Goal: Transaction & Acquisition: Purchase product/service

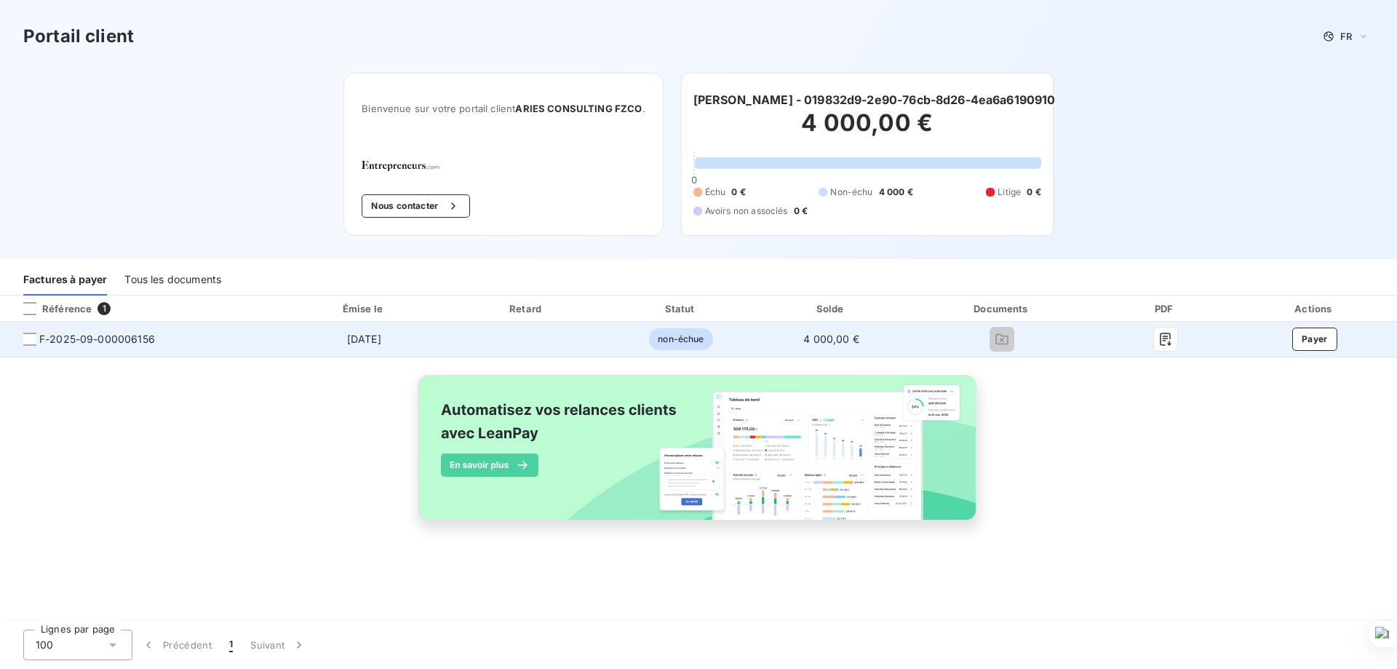
drag, startPoint x: 29, startPoint y: 338, endPoint x: 53, endPoint y: 351, distance: 27.7
click at [29, 338] on div at bounding box center [29, 338] width 13 height 13
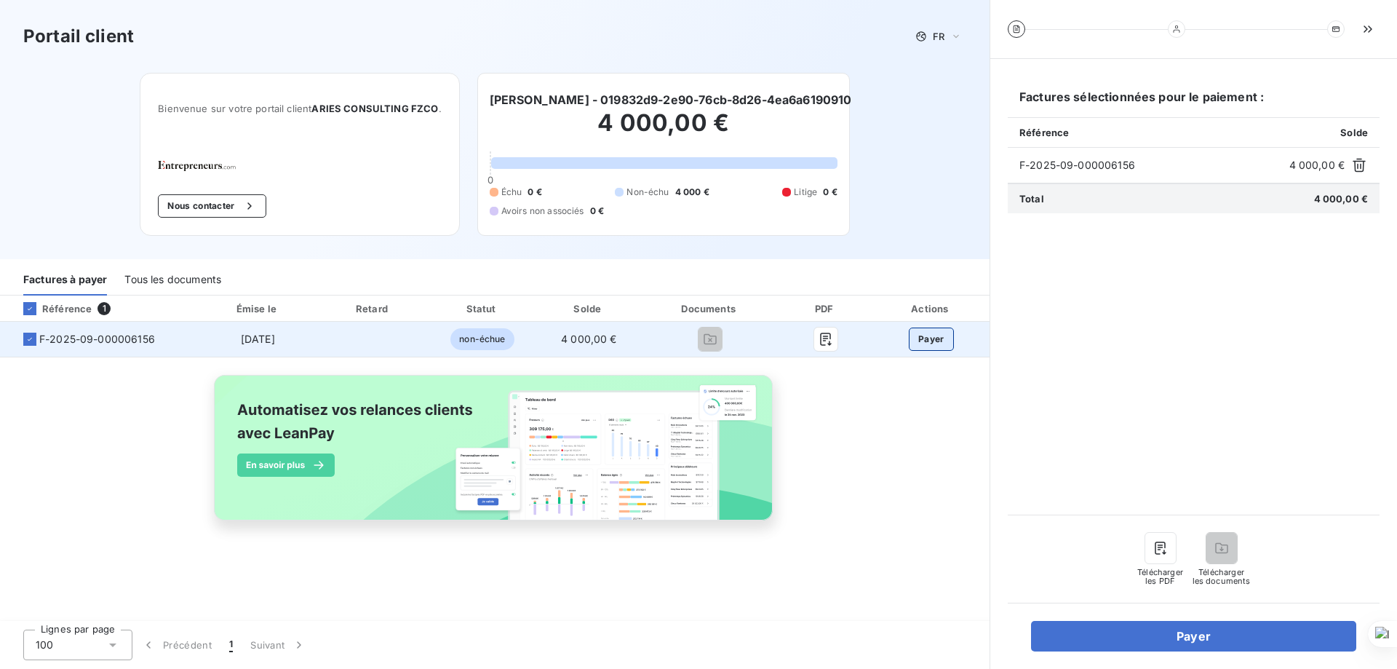
click at [928, 338] on button "Payer" at bounding box center [931, 338] width 45 height 23
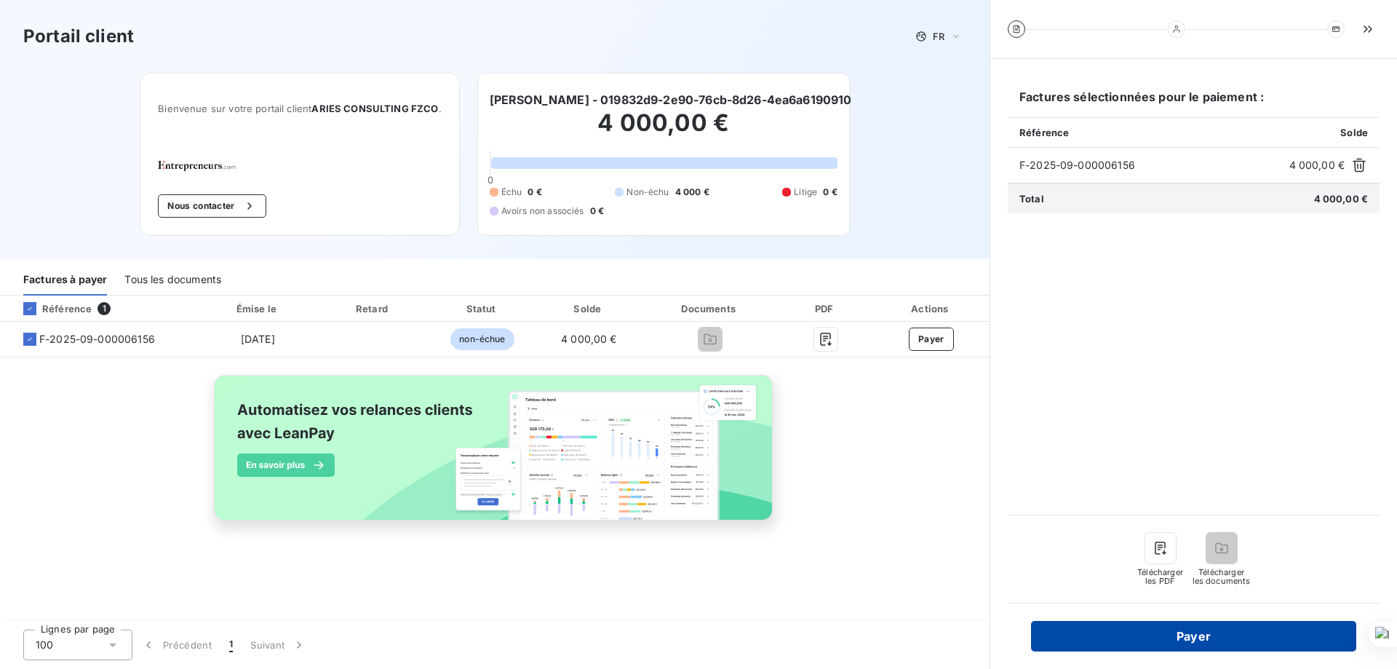
click at [1192, 634] on button "Payer" at bounding box center [1193, 636] width 325 height 31
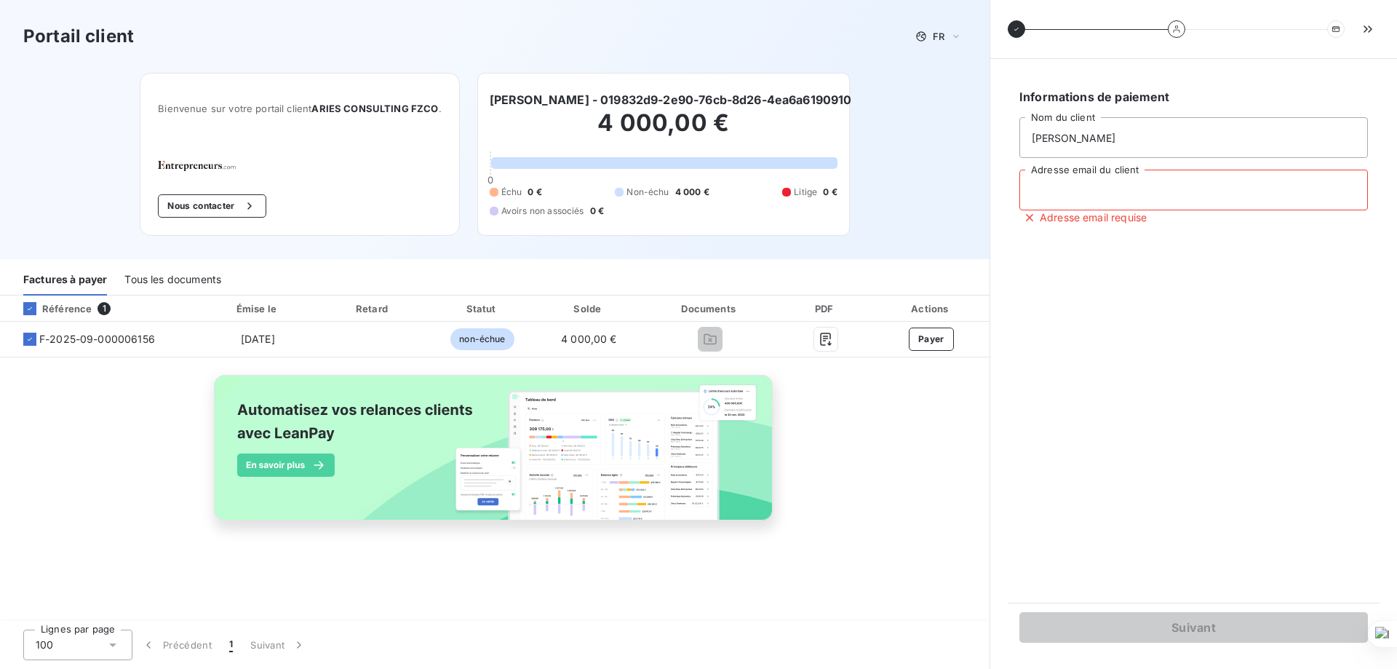
click at [1147, 188] on input "Adresse email du client" at bounding box center [1193, 190] width 348 height 41
type input "E"
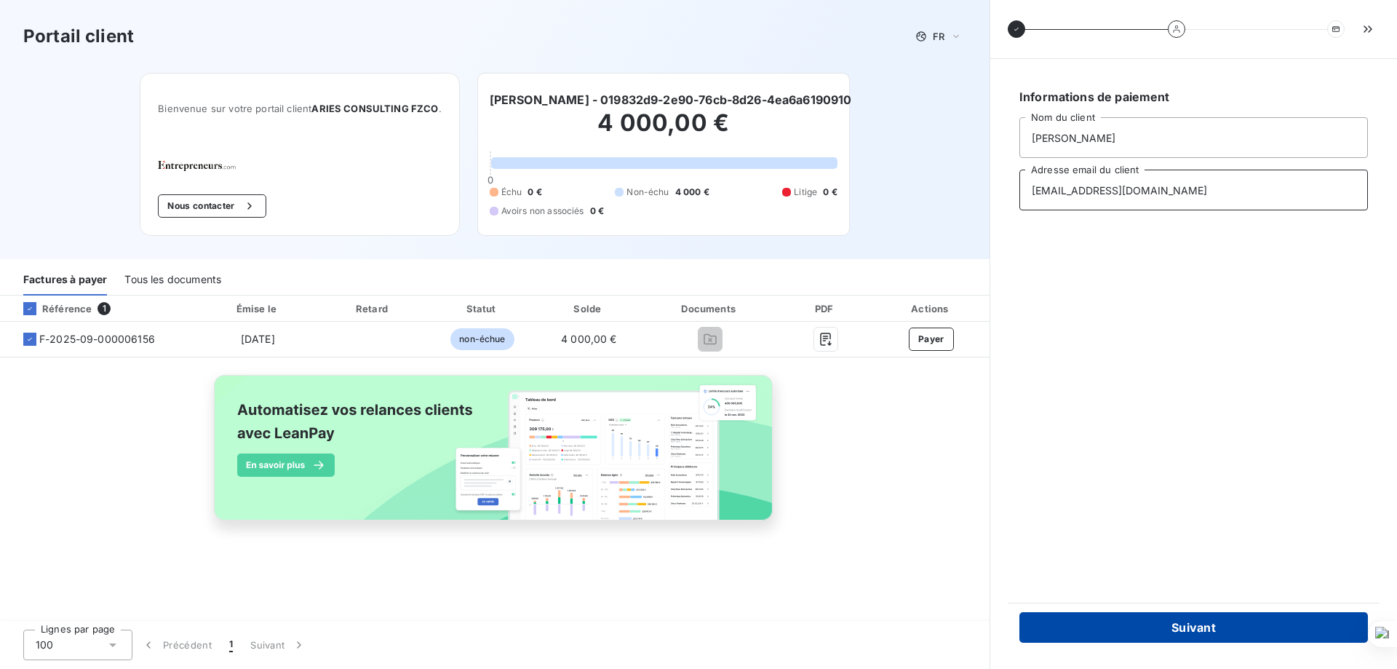
type input "ent@heystia.fr"
click at [1181, 624] on button "Suivant" at bounding box center [1193, 627] width 348 height 31
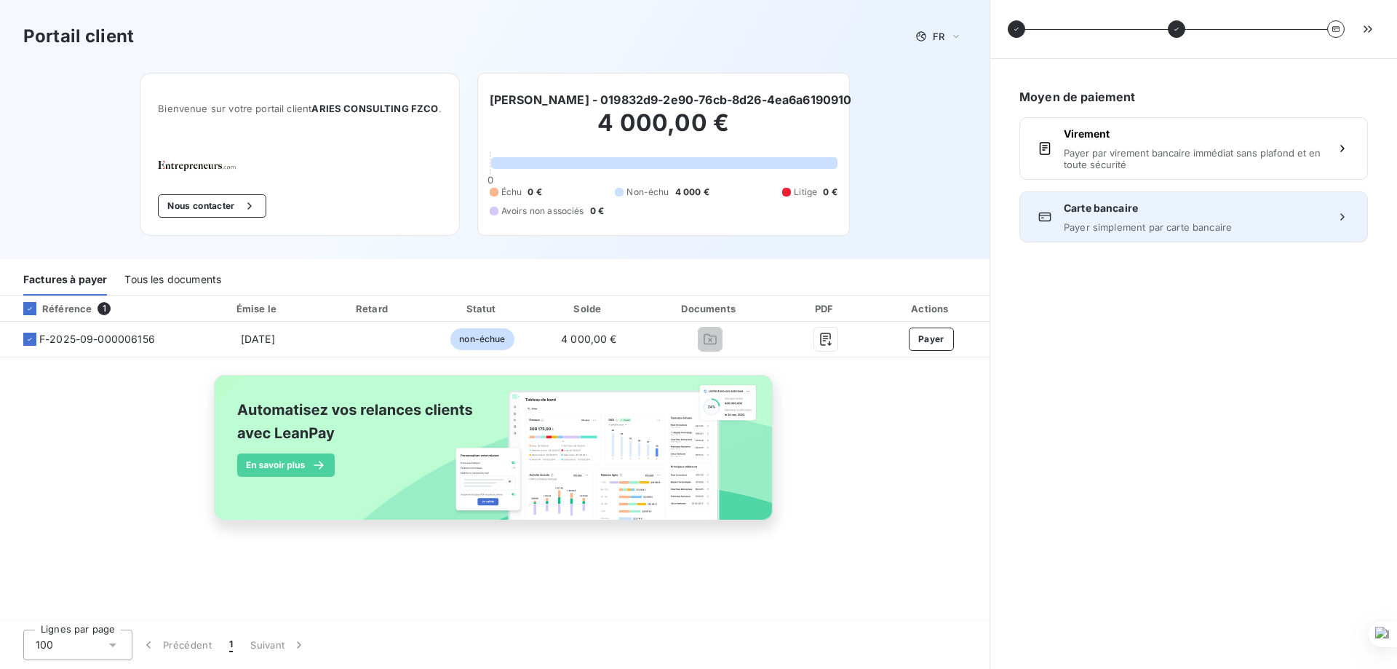
click at [1119, 210] on span "Carte bancaire" at bounding box center [1194, 208] width 260 height 15
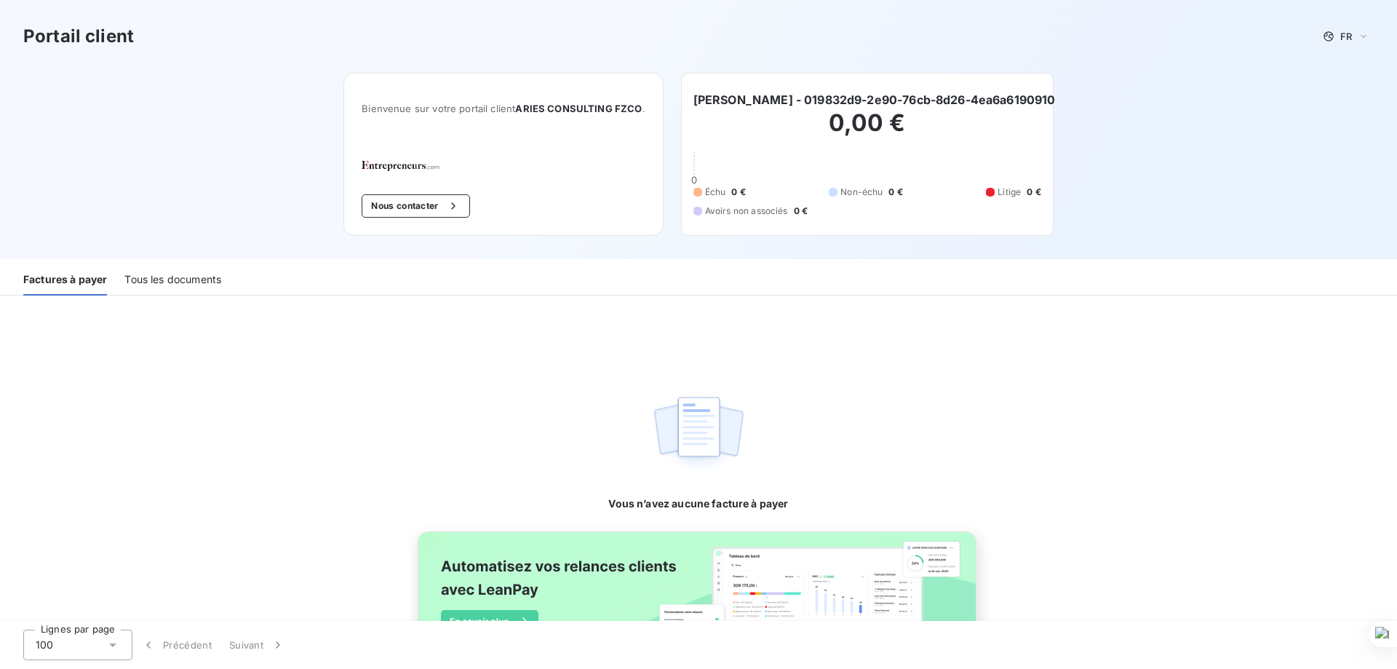
click at [175, 279] on div "Tous les documents" at bounding box center [172, 280] width 97 height 31
